Goal: Find specific page/section: Find specific page/section

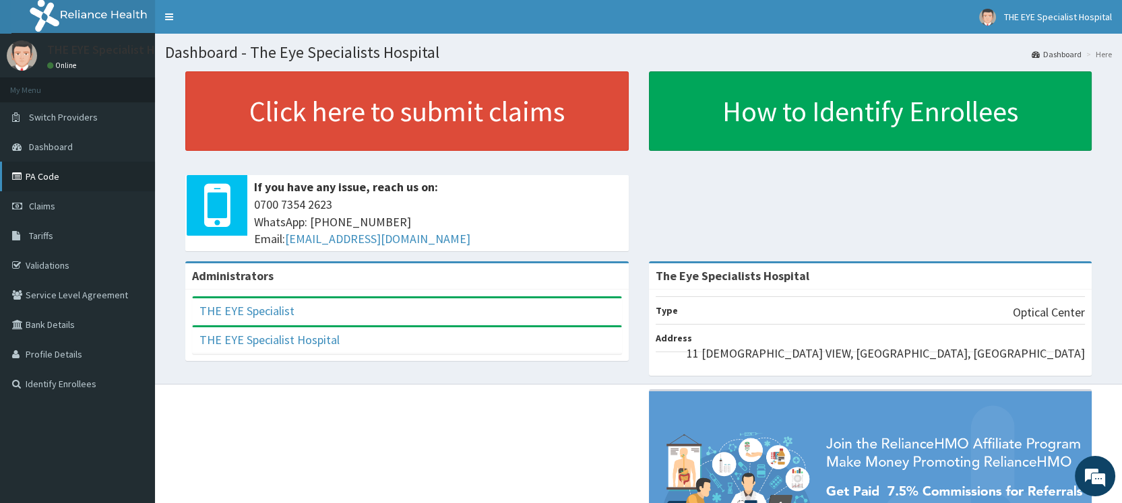
click at [66, 176] on link "PA Code" at bounding box center [77, 177] width 155 height 30
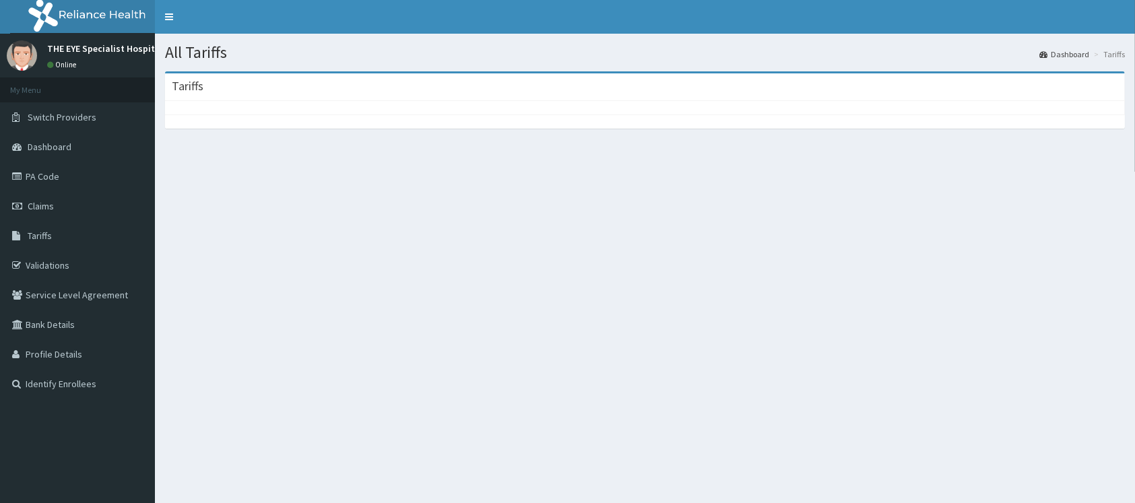
click at [271, 108] on div at bounding box center [645, 107] width 960 height 13
click at [49, 238] on span "Tariffs" at bounding box center [40, 236] width 24 height 12
click at [208, 107] on div at bounding box center [645, 107] width 960 height 13
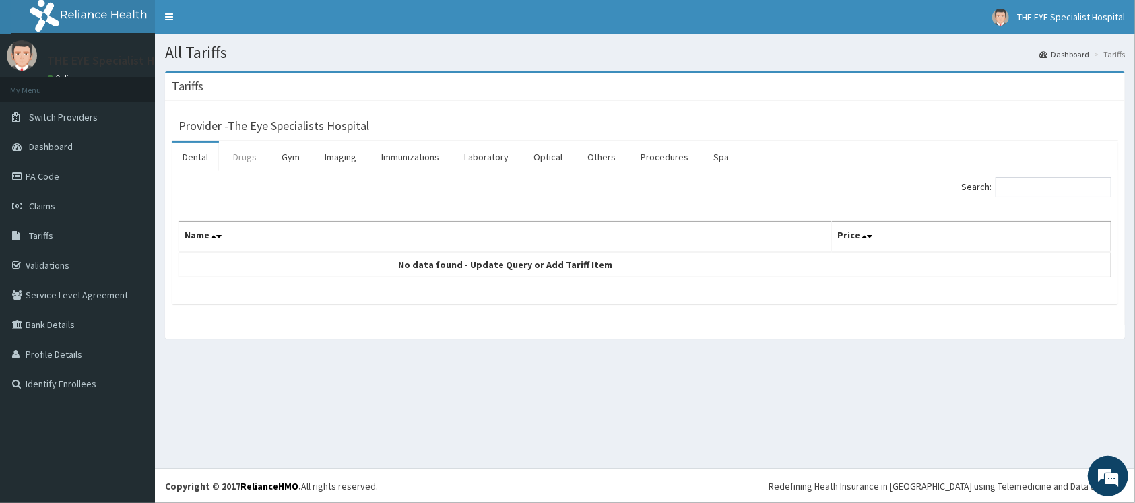
click at [257, 152] on link "Drugs" at bounding box center [244, 157] width 45 height 28
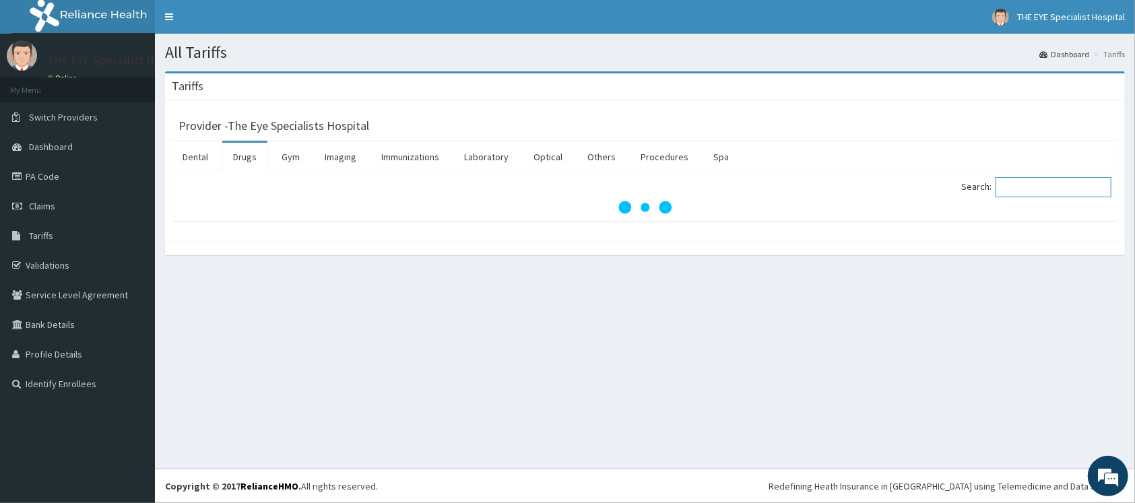
click at [1056, 180] on input "Search:" at bounding box center [1054, 187] width 116 height 20
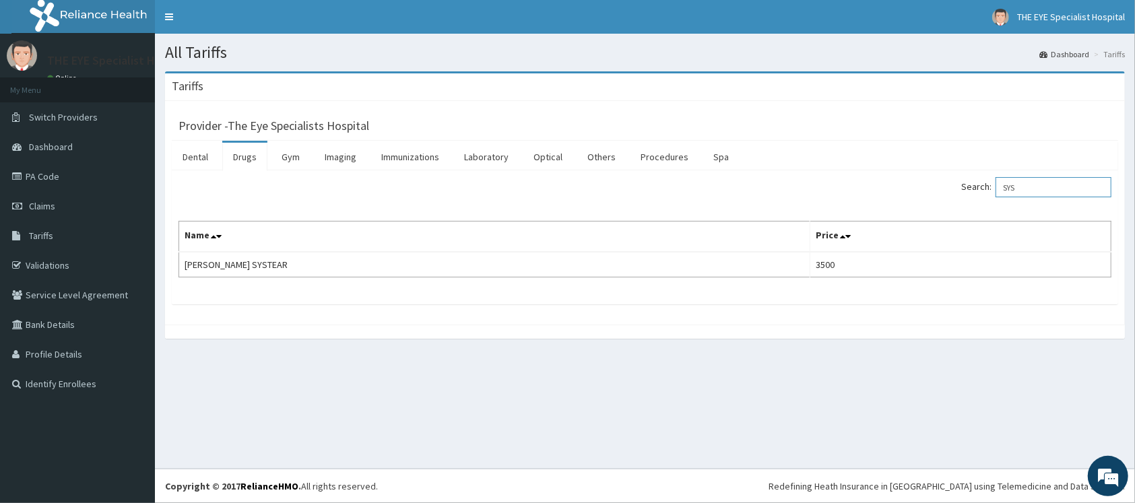
type input "SYS"
